Goal: Check status: Check status

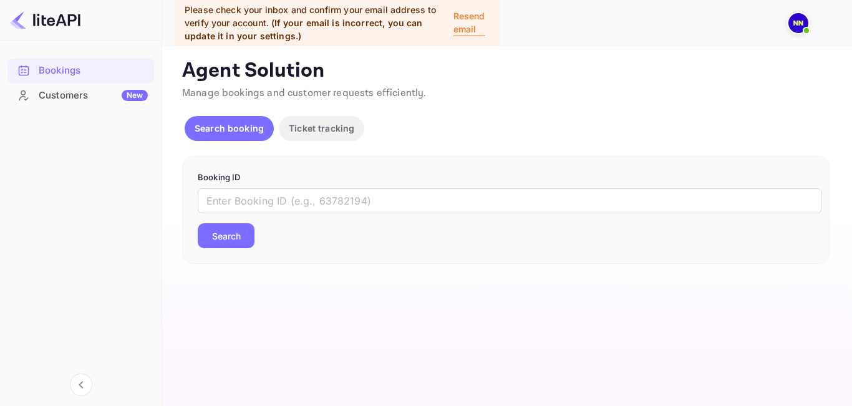
click at [468, 12] on p "Resend email" at bounding box center [469, 22] width 32 height 27
click at [67, 68] on div "Bookings" at bounding box center [93, 71] width 109 height 14
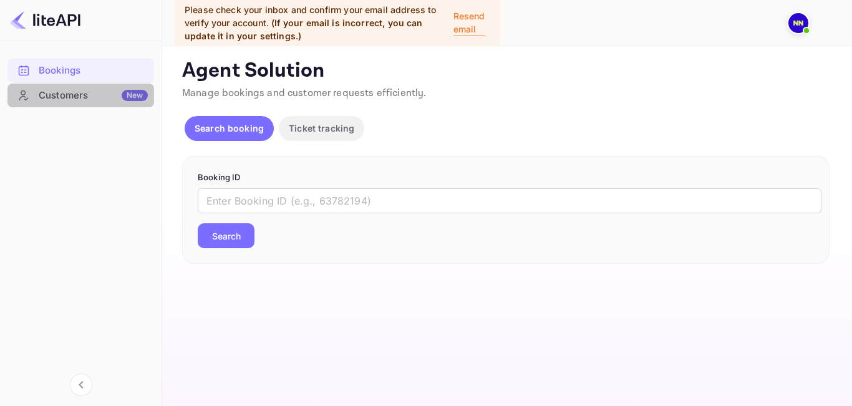
click at [68, 94] on div "Customers New" at bounding box center [93, 96] width 109 height 14
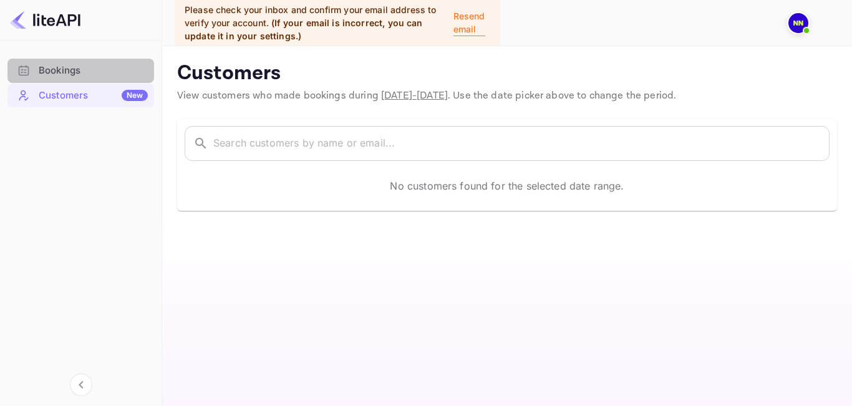
click at [59, 68] on div "Bookings" at bounding box center [93, 71] width 109 height 14
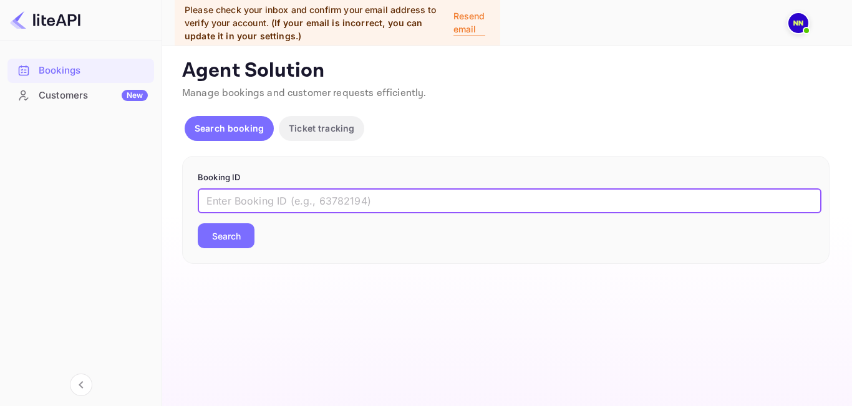
click at [274, 192] on input "text" at bounding box center [510, 200] width 624 height 25
paste input "eVbM3hQnF"
type input "eVbM3hQnF"
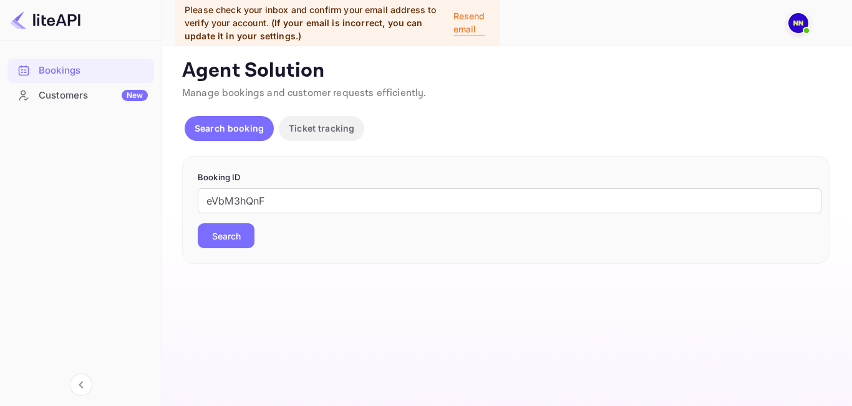
click at [239, 233] on button "Search" at bounding box center [226, 235] width 57 height 25
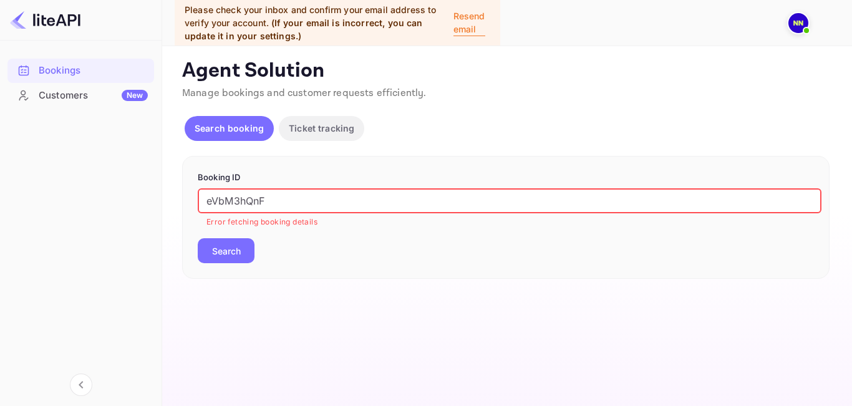
click at [352, 210] on input "eVbM3hQnF" at bounding box center [510, 200] width 624 height 25
click at [205, 200] on input "eVbM3hQnF" at bounding box center [510, 200] width 624 height 25
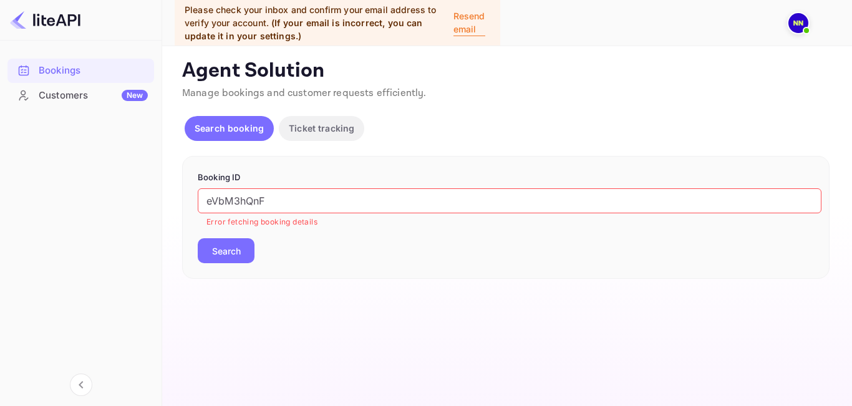
click at [213, 248] on button "Search" at bounding box center [226, 250] width 57 height 25
